Goal: Book appointment/travel/reservation

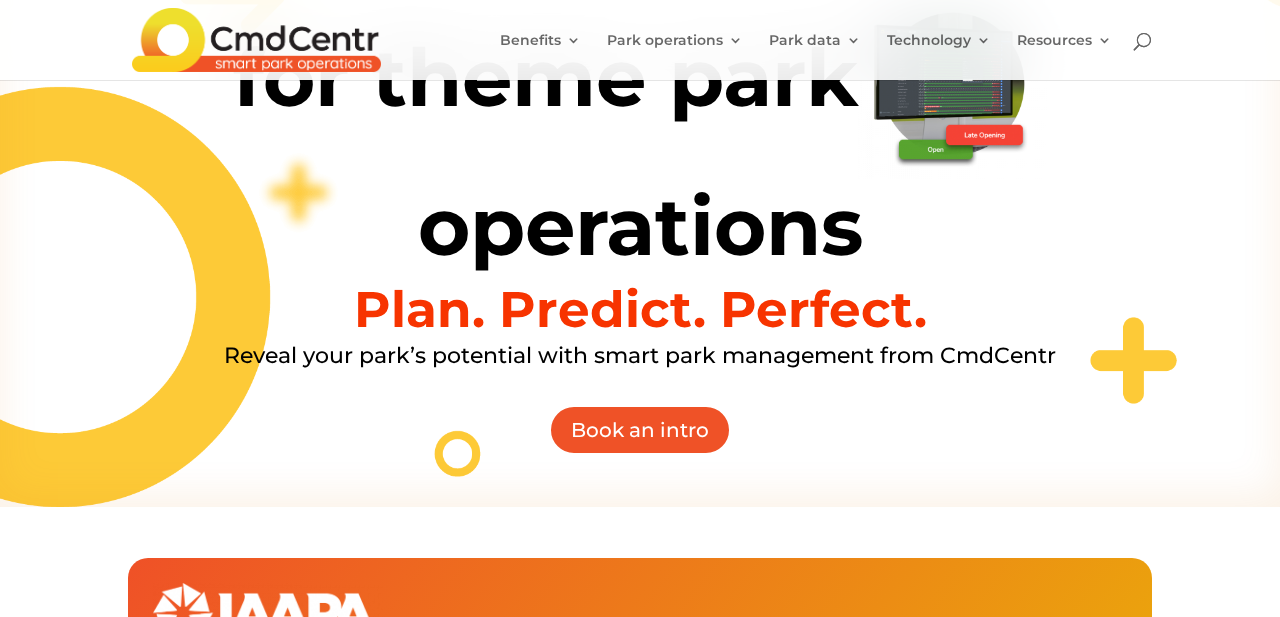
scroll to position [335, 0]
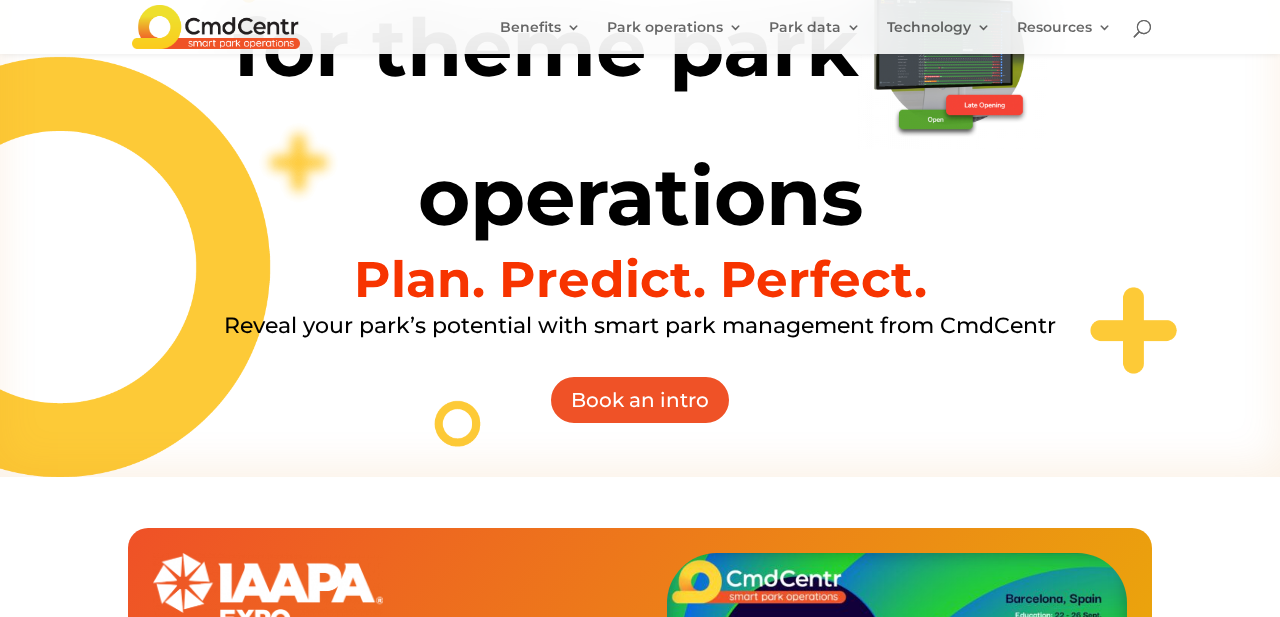
click at [611, 426] on div "Intuitive apps for theme park operations Plan. Predict. Perfect. Reveal your pa…" at bounding box center [640, 97] width 1280 height 759
click at [594, 405] on link "Book an intro" at bounding box center [640, 400] width 196 height 50
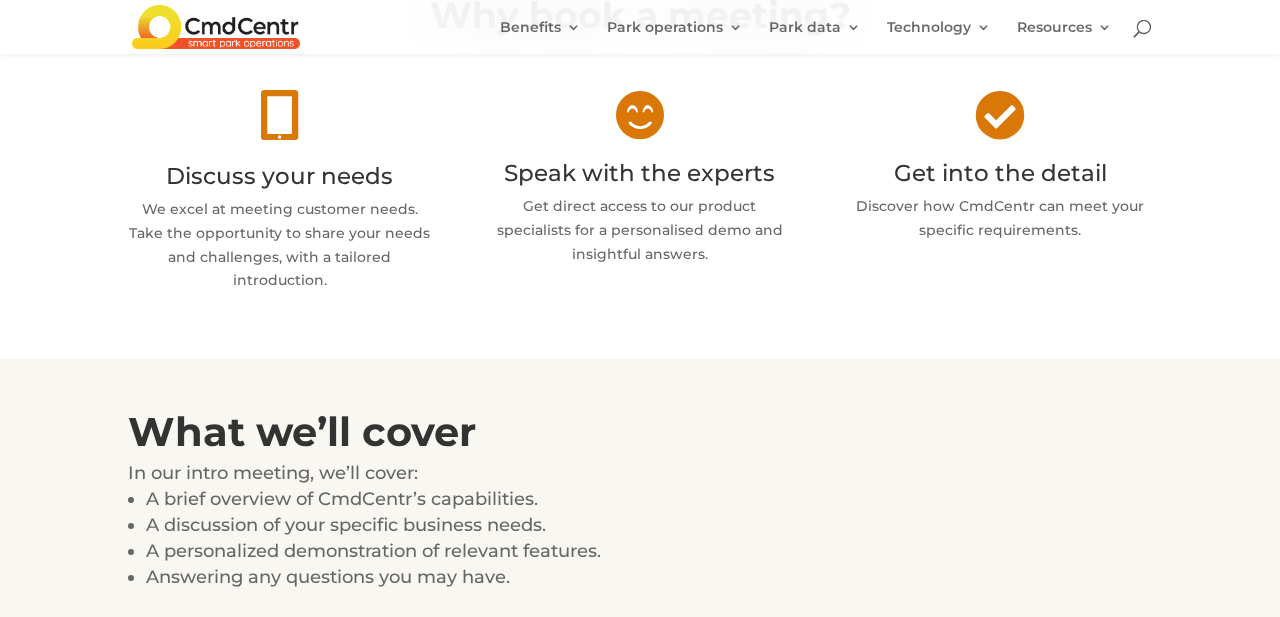
scroll to position [918, 0]
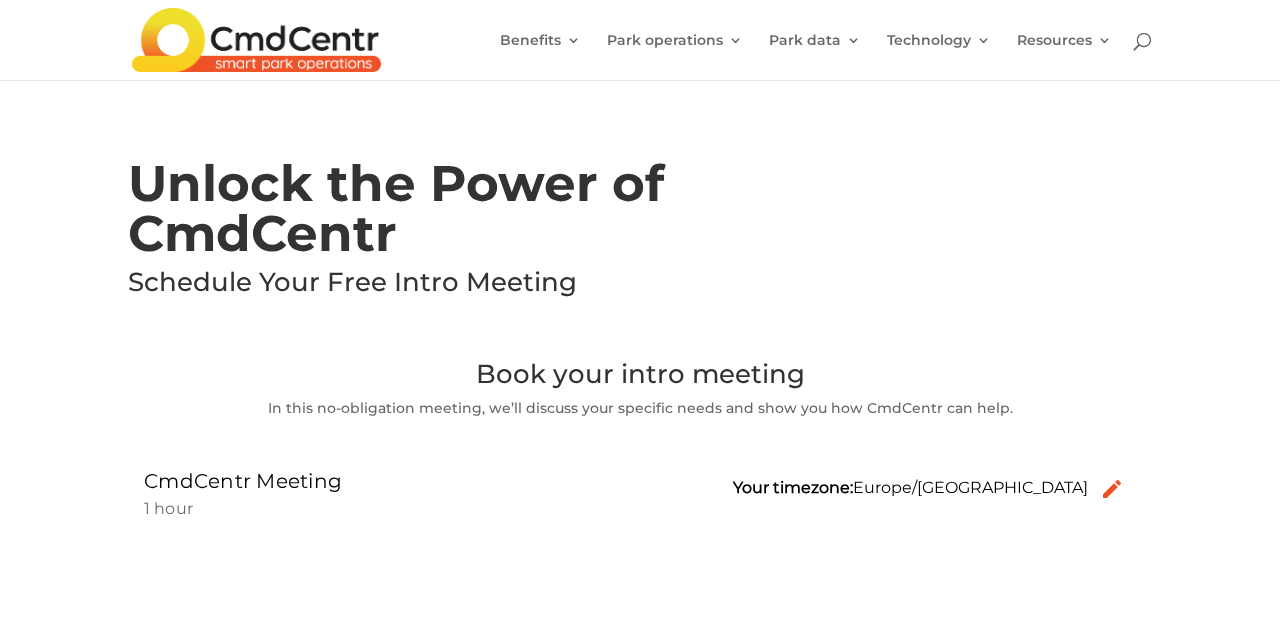
scroll to position [2, 0]
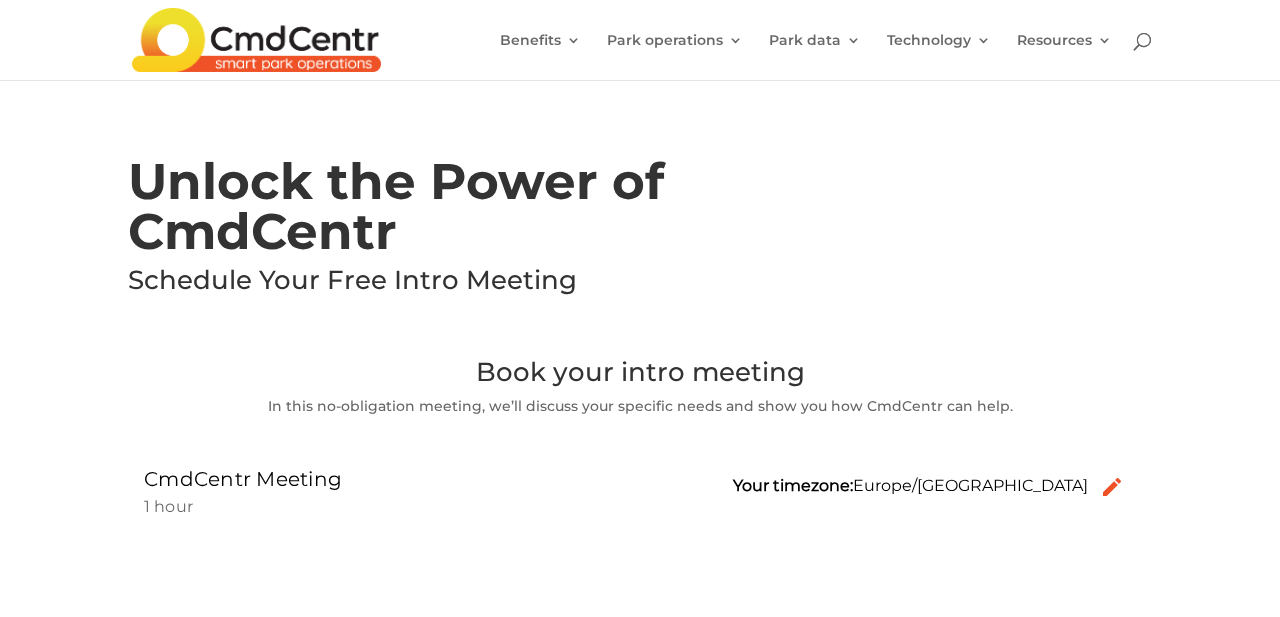
click at [209, 45] on img at bounding box center [256, 40] width 249 height 64
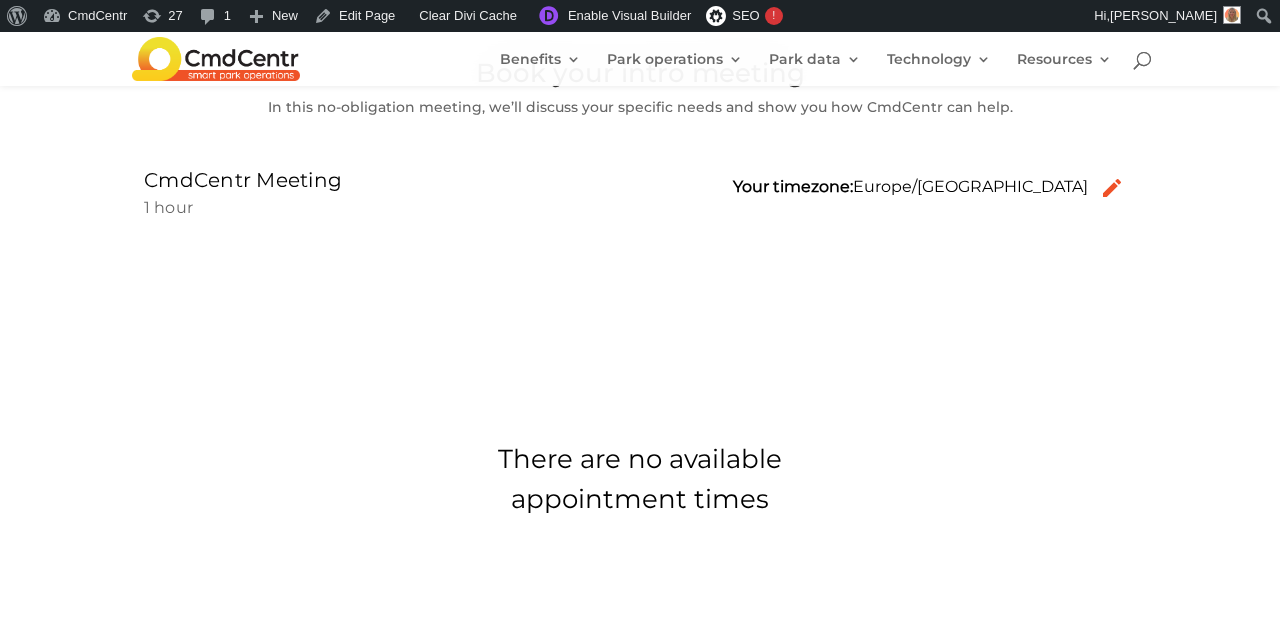
scroll to position [300, 0]
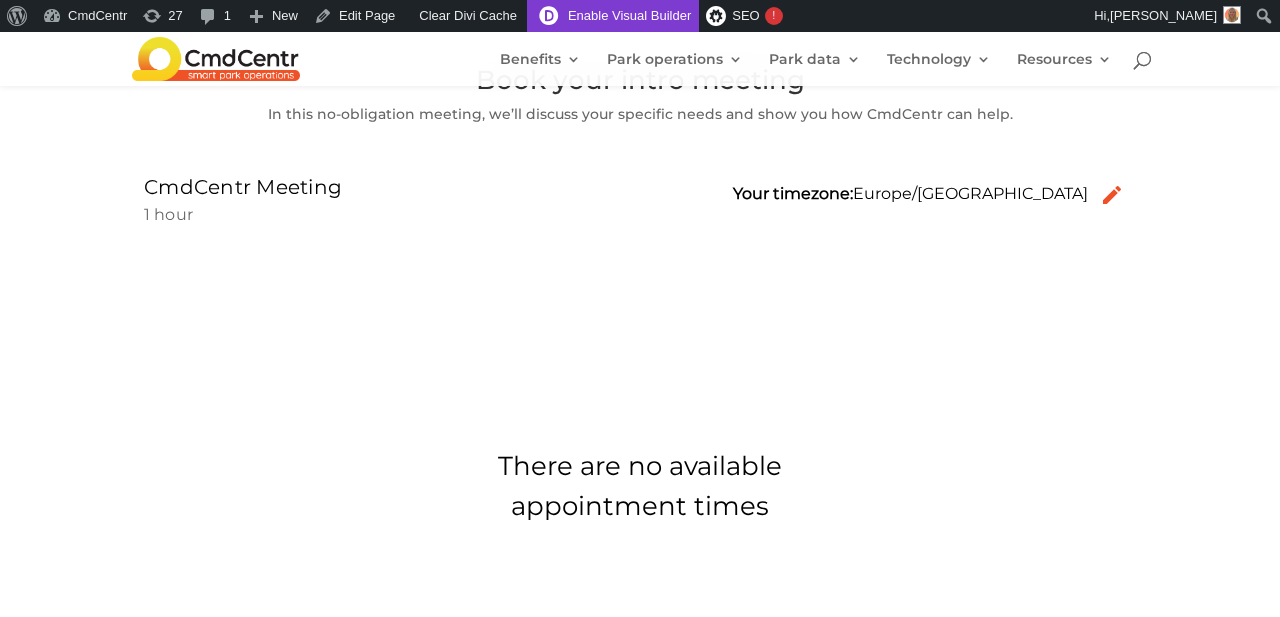
click at [606, 10] on link "Enable Visual Builder" at bounding box center [613, 16] width 172 height 32
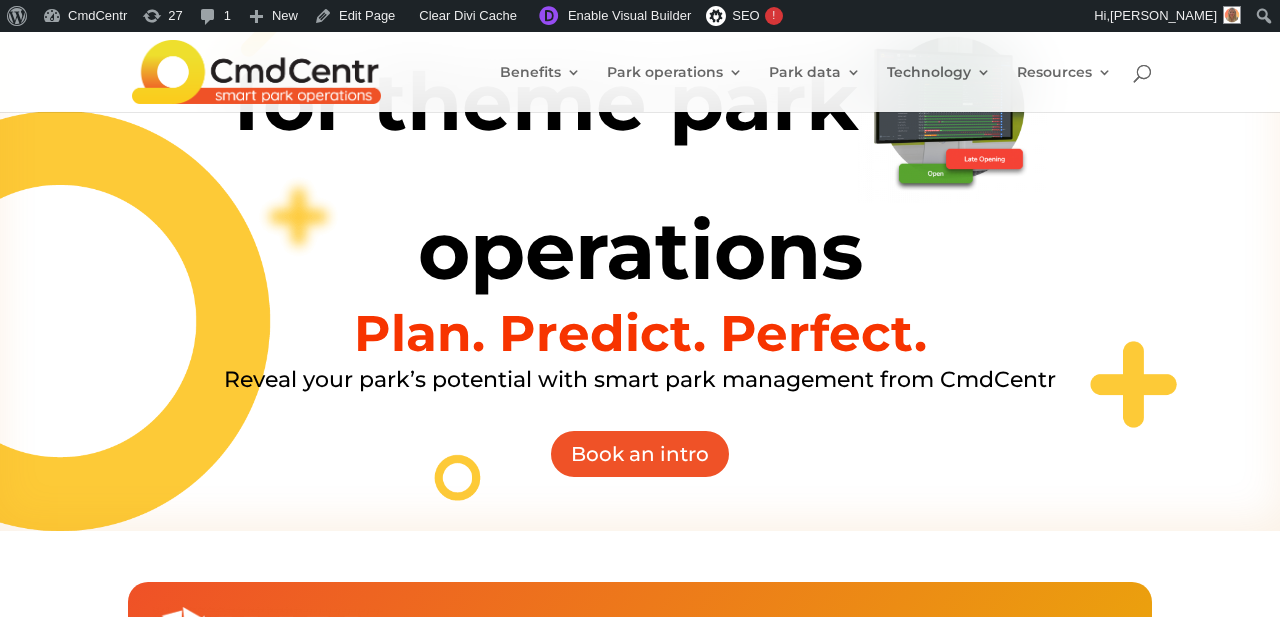
scroll to position [755, 0]
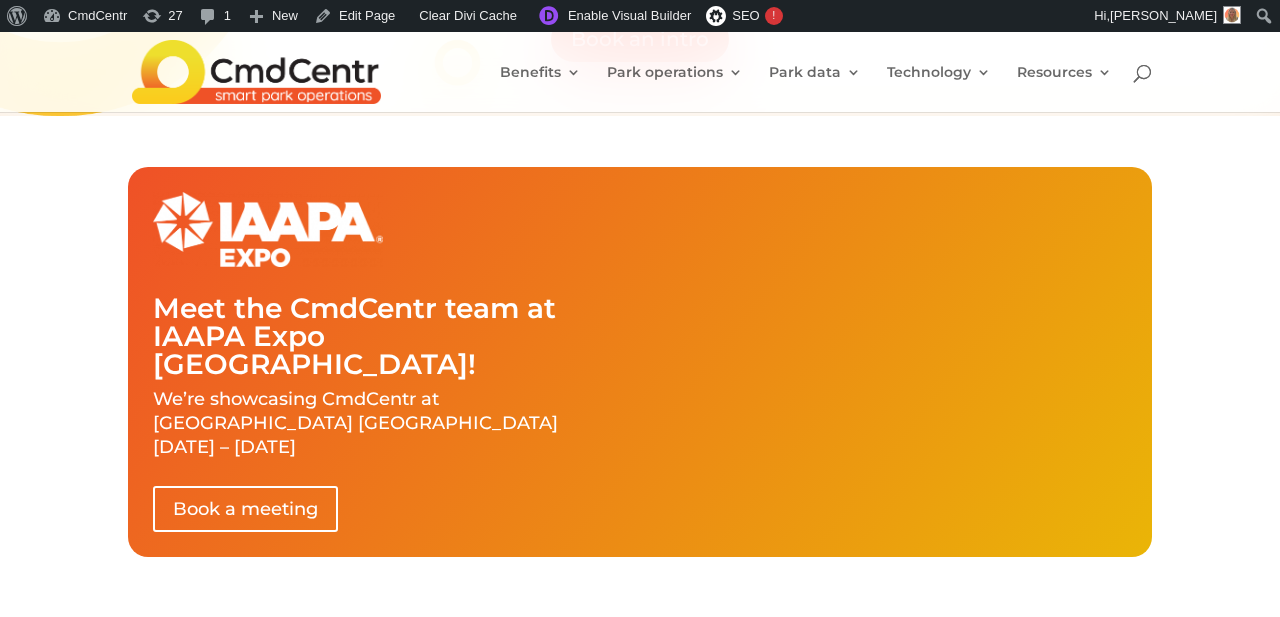
click at [452, 406] on div "Meet the CmdCentr team at IAAPA Expo Barcelona! We’re showcasing CmdCentr at IA…" at bounding box center [383, 361] width 460 height 339
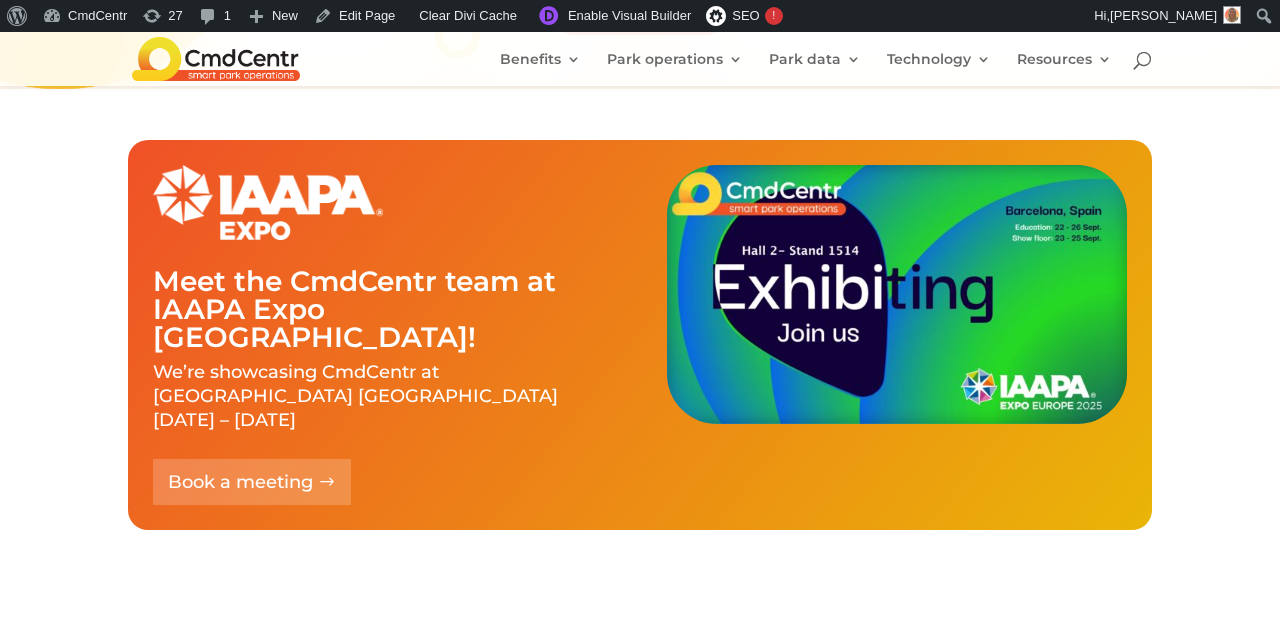
click at [205, 459] on link "Book a meeting" at bounding box center [252, 481] width 198 height 45
click at [197, 459] on link "Book a meeting" at bounding box center [252, 481] width 198 height 45
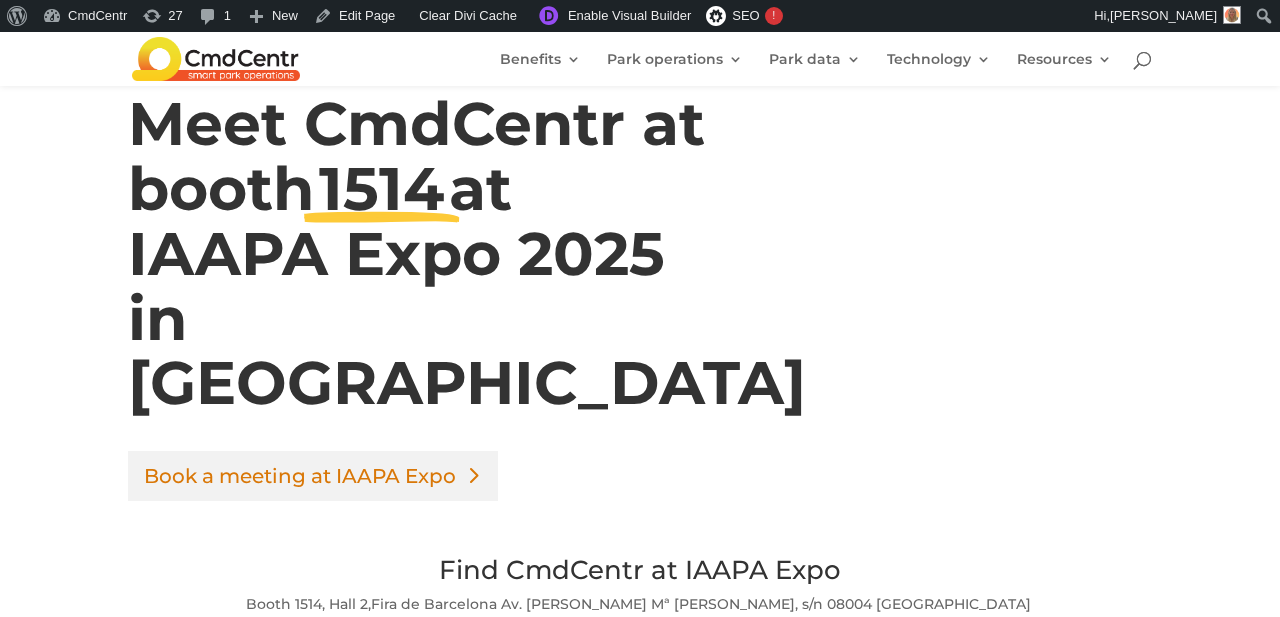
click at [196, 451] on link "Book a meeting at IAAPA Expo" at bounding box center [313, 476] width 370 height 50
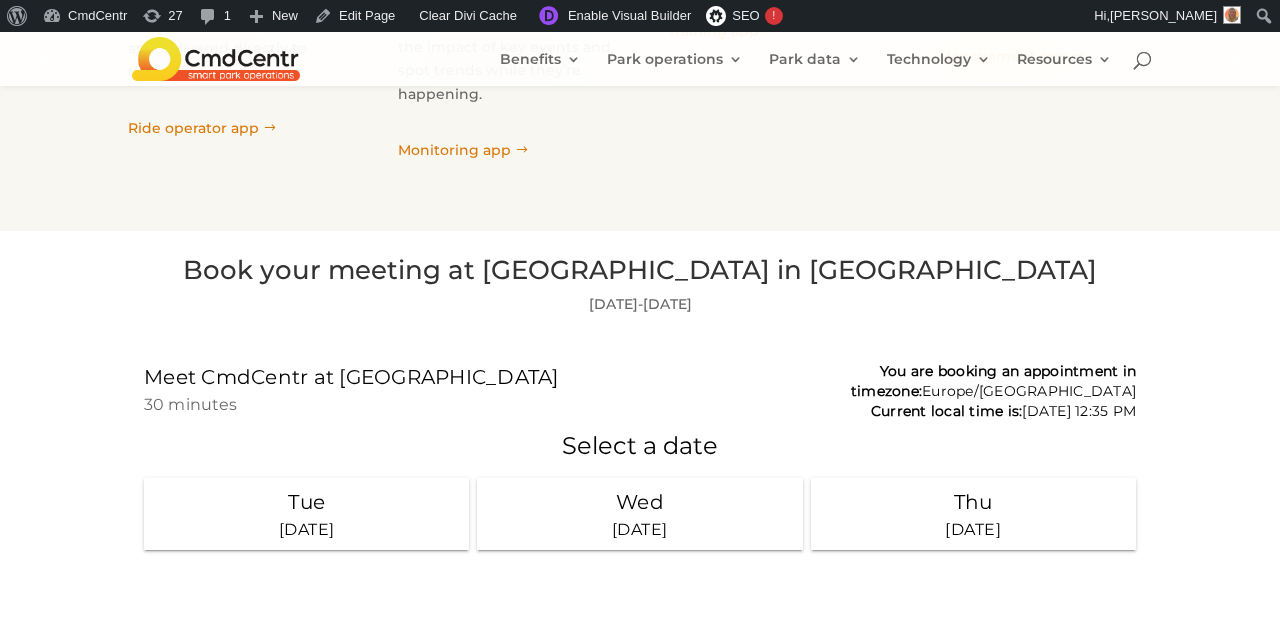
scroll to position [2103, 0]
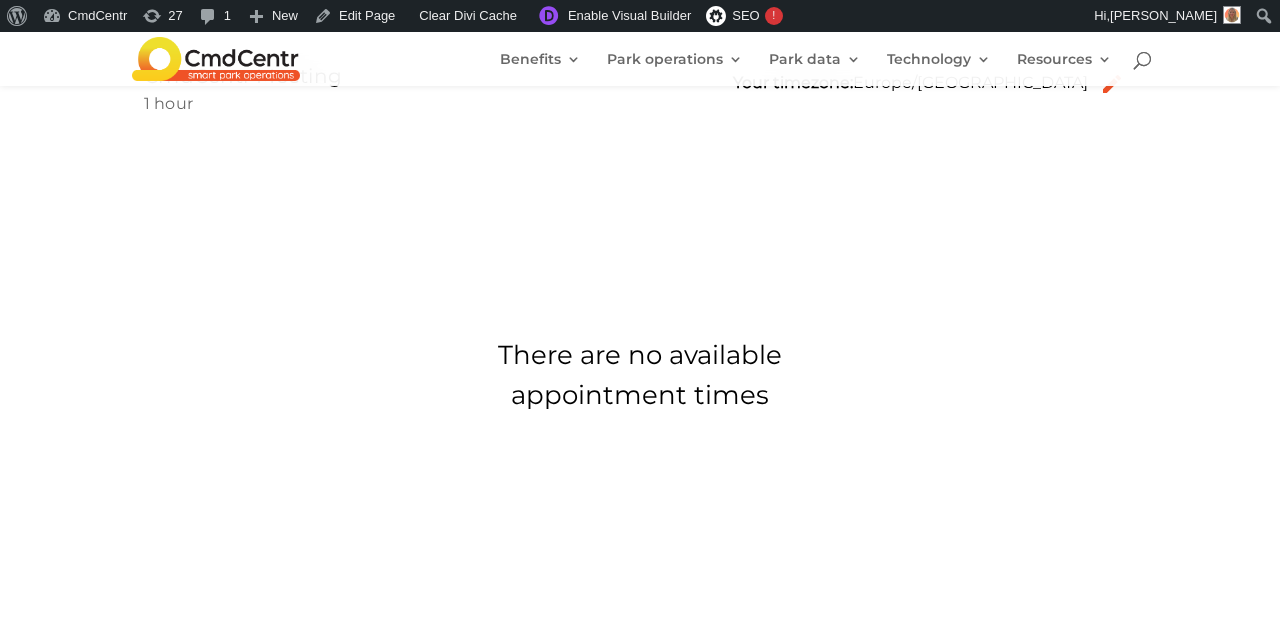
scroll to position [681, 0]
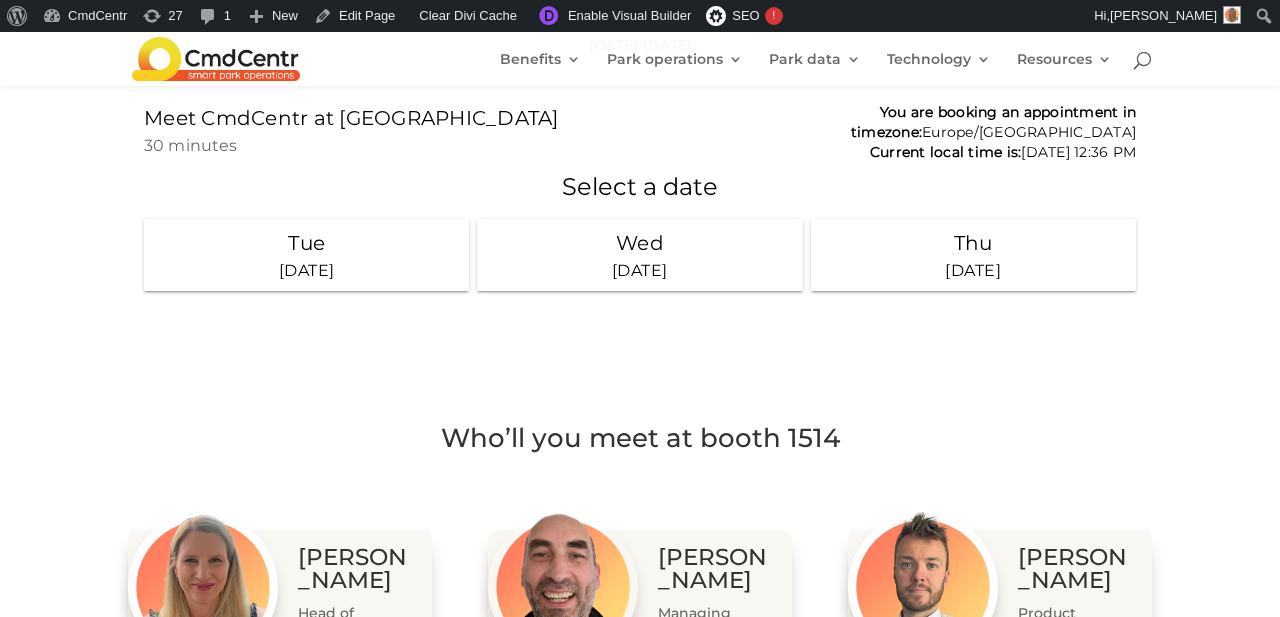
scroll to position [2303, 0]
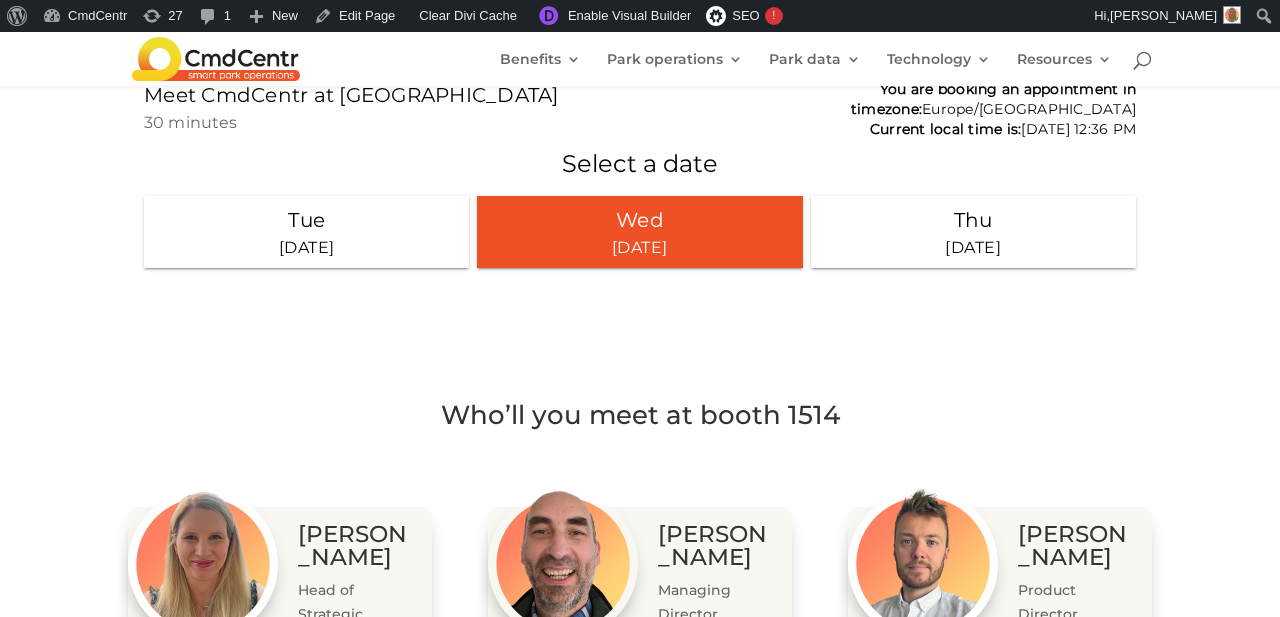
click at [638, 256] on div "[DATE]" at bounding box center [639, 247] width 309 height 24
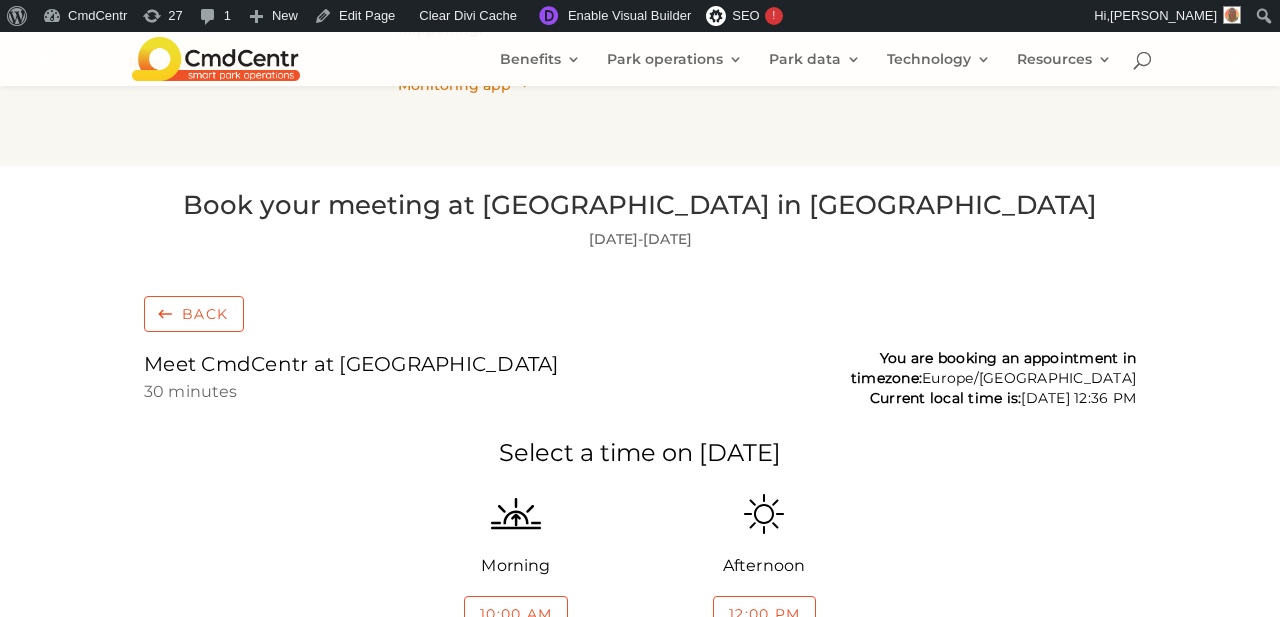
scroll to position [2069, 0]
